Goal: Navigation & Orientation: Find specific page/section

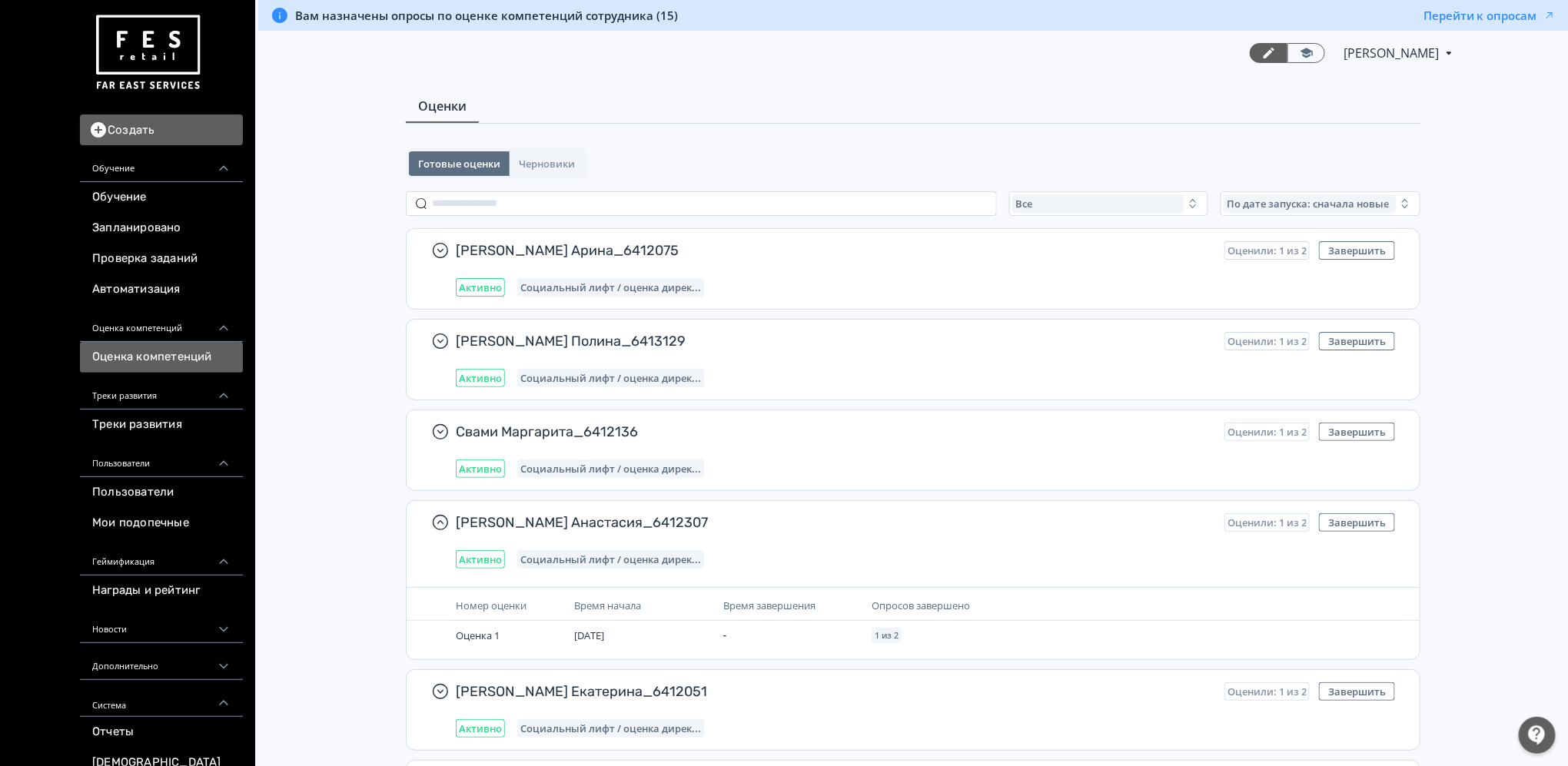
click at [537, 22] on span "Вам назначены опросы по оценке компетенций сотрудника (15)" at bounding box center [487, 15] width 383 height 15
click at [141, 195] on link "Обучение" at bounding box center [161, 198] width 163 height 31
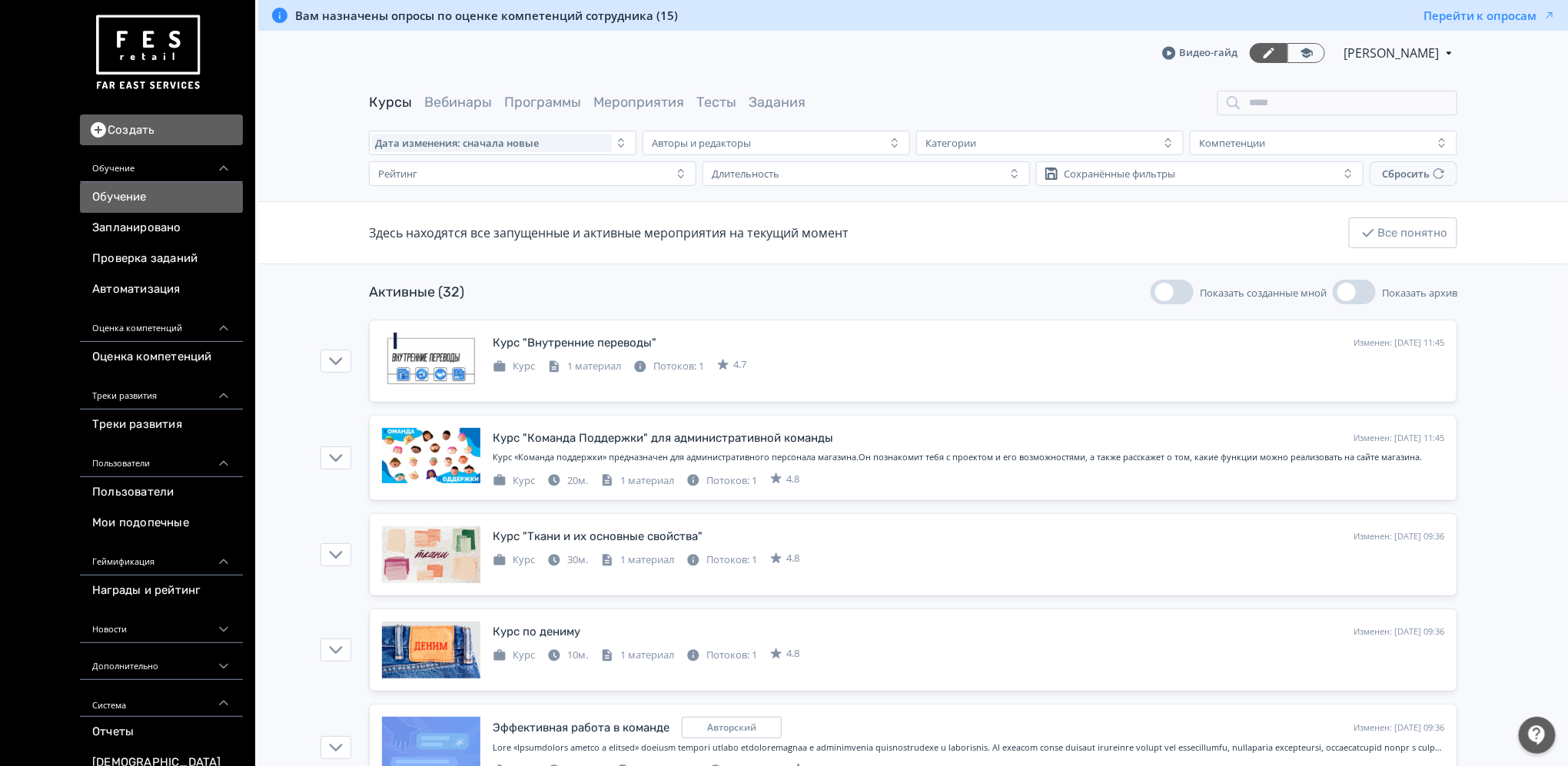
click at [559, 106] on link "Программы" at bounding box center [542, 102] width 76 height 17
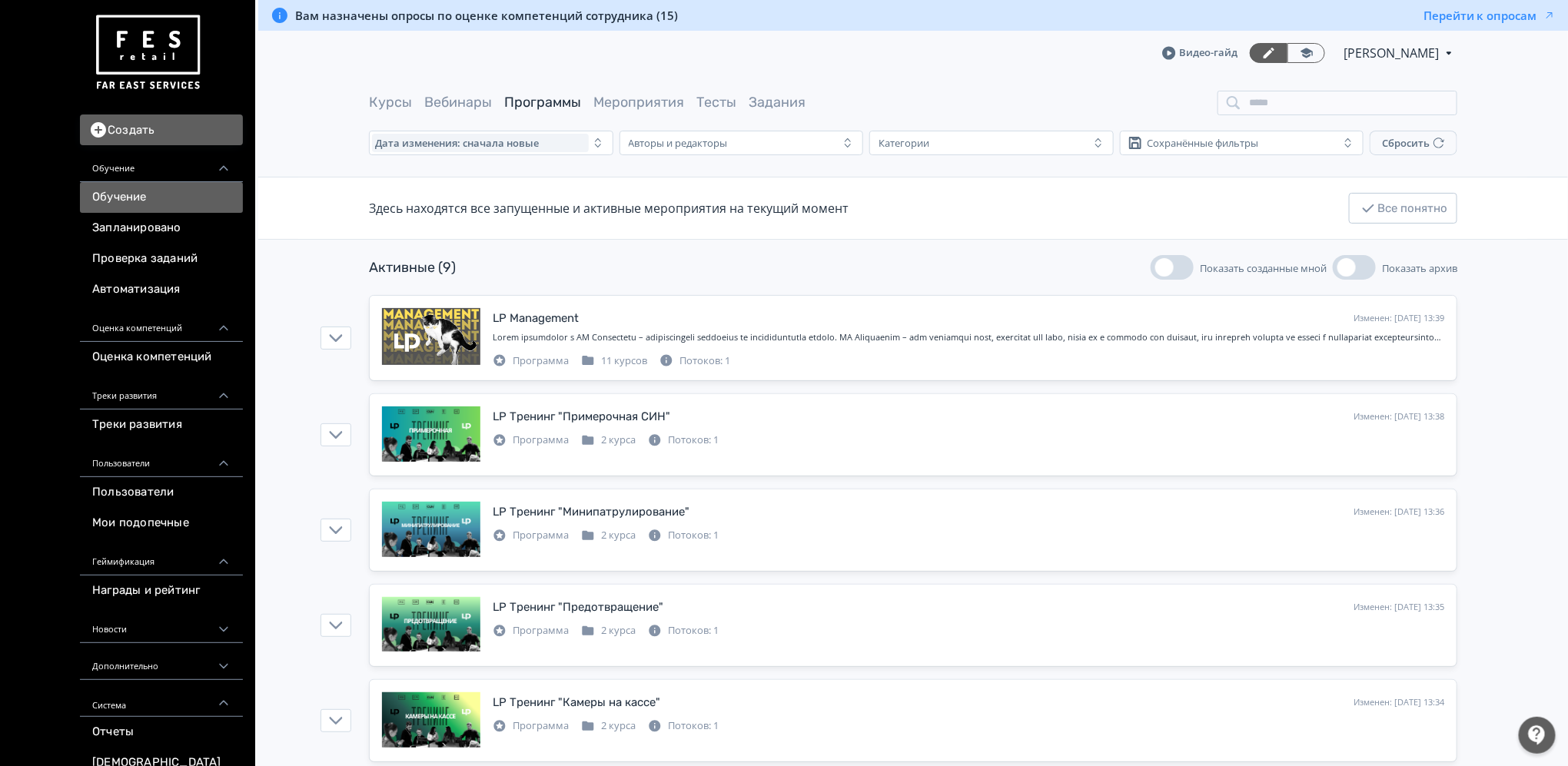
click at [792, 101] on link "Задания" at bounding box center [776, 102] width 57 height 17
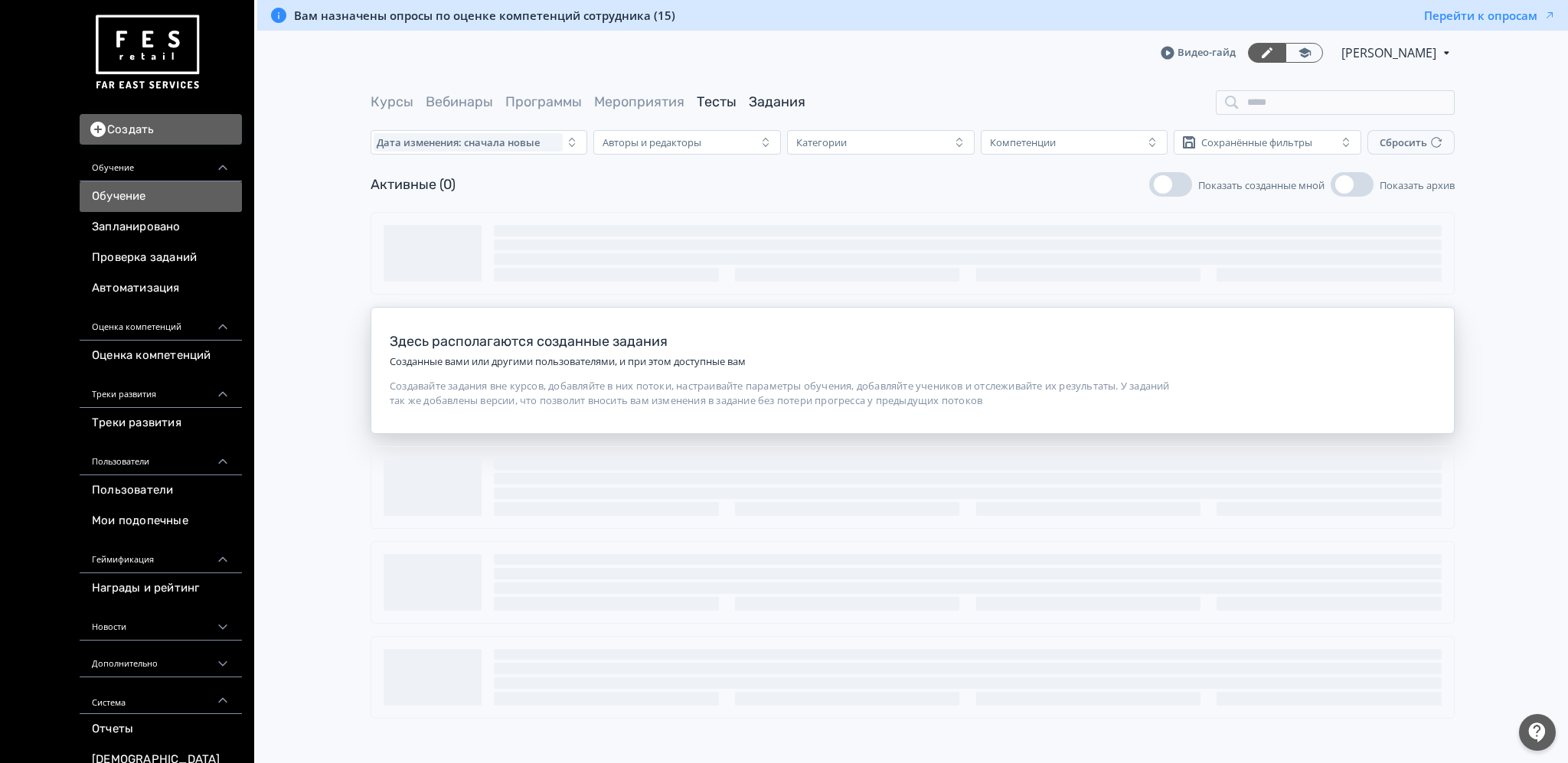
click at [717, 107] on link "Тесты" at bounding box center [717, 101] width 39 height 17
click at [643, 104] on link "Мероприятия" at bounding box center [639, 101] width 90 height 17
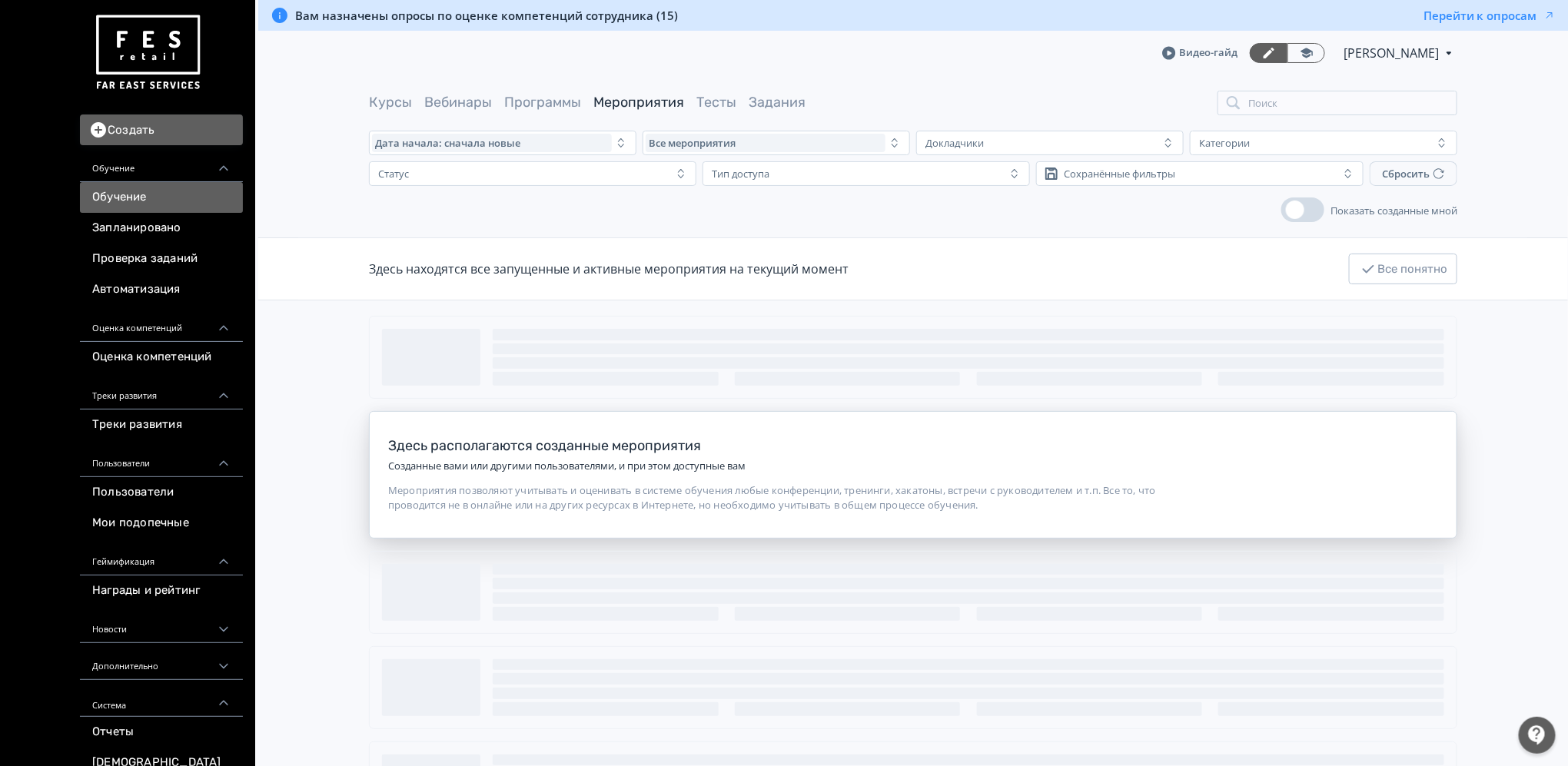
click at [1533, 445] on main "Курсы Вебинары Программы Мероприятия Тесты Задания Поиск Дата начала: сначала н…" at bounding box center [913, 458] width 1310 height 764
click at [547, 558] on div "Здесь располагаются созданные мероприятия Созданные вами или другими пользовате…" at bounding box center [913, 570] width 1230 height 509
click at [125, 221] on link "Запланировано" at bounding box center [161, 228] width 163 height 31
click at [1435, 17] on button "Перейти к опросам" at bounding box center [1490, 15] width 132 height 15
